Goal: Find specific page/section: Find specific page/section

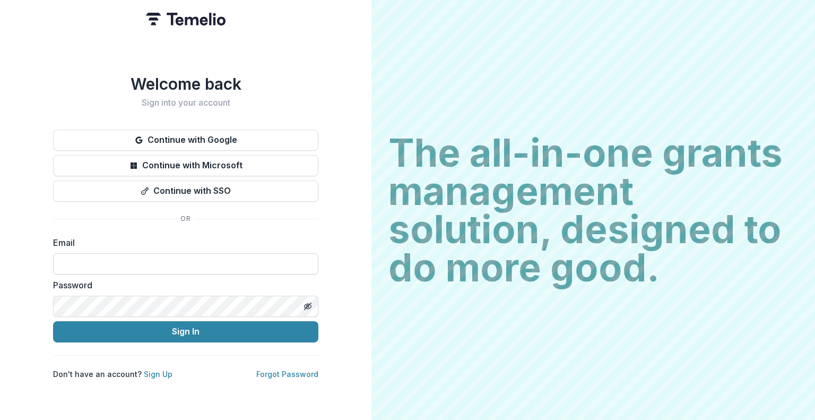
click at [212, 265] on input at bounding box center [185, 263] width 265 height 21
type input "**********"
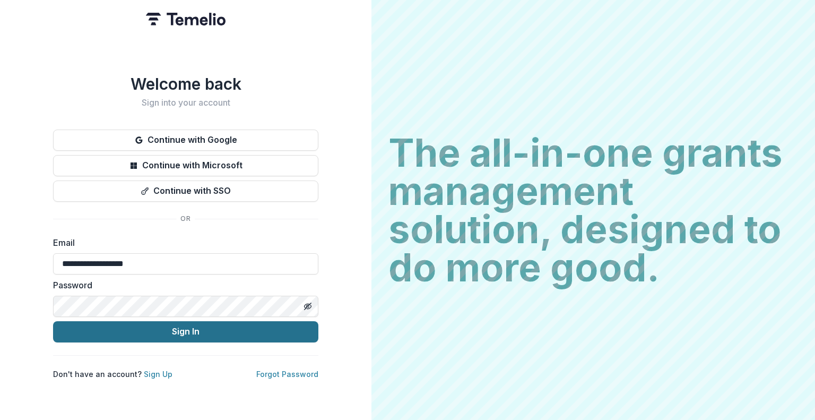
click at [191, 326] on button "Sign In" at bounding box center [185, 331] width 265 height 21
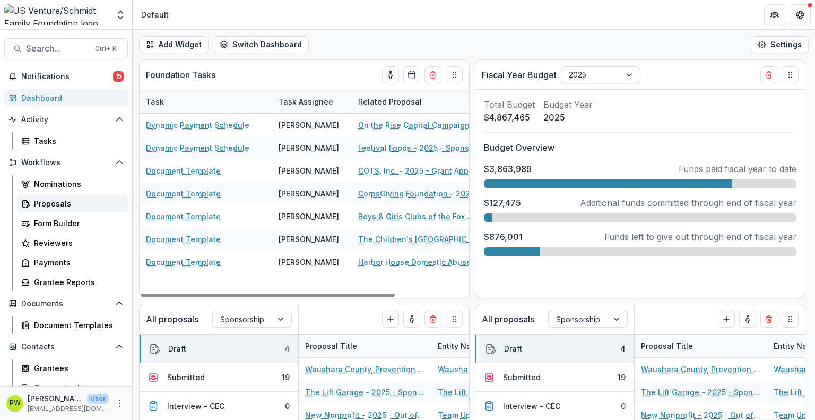
click at [77, 200] on div "Proposals" at bounding box center [76, 203] width 85 height 11
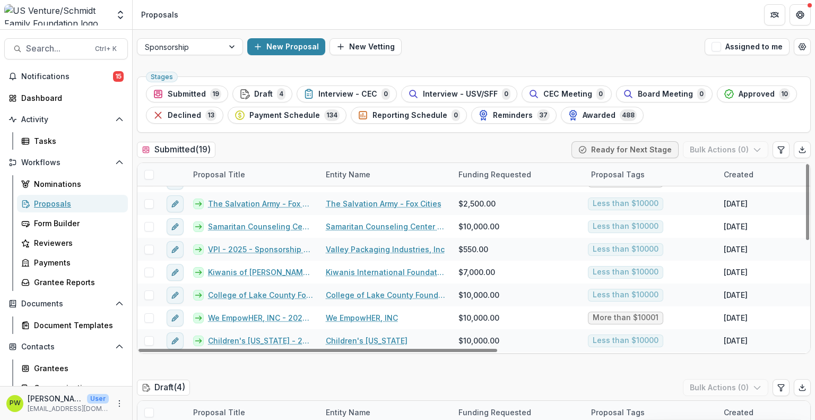
scroll to position [150, 0]
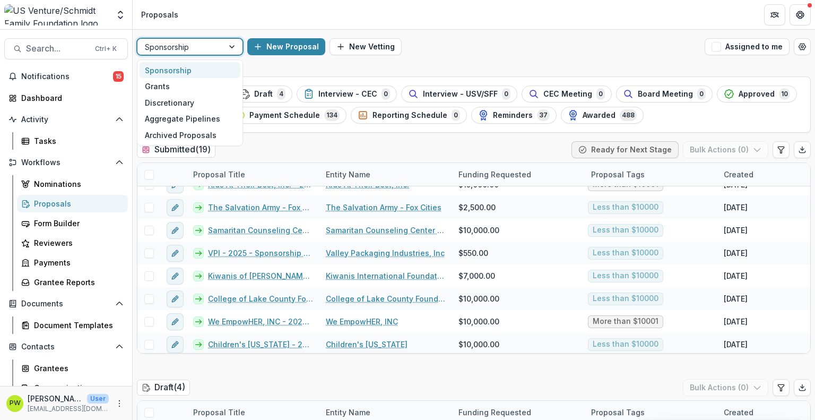
click at [189, 48] on div at bounding box center [180, 46] width 71 height 13
click at [191, 86] on div "Grants" at bounding box center [189, 86] width 101 height 16
